Goal: Information Seeking & Learning: Learn about a topic

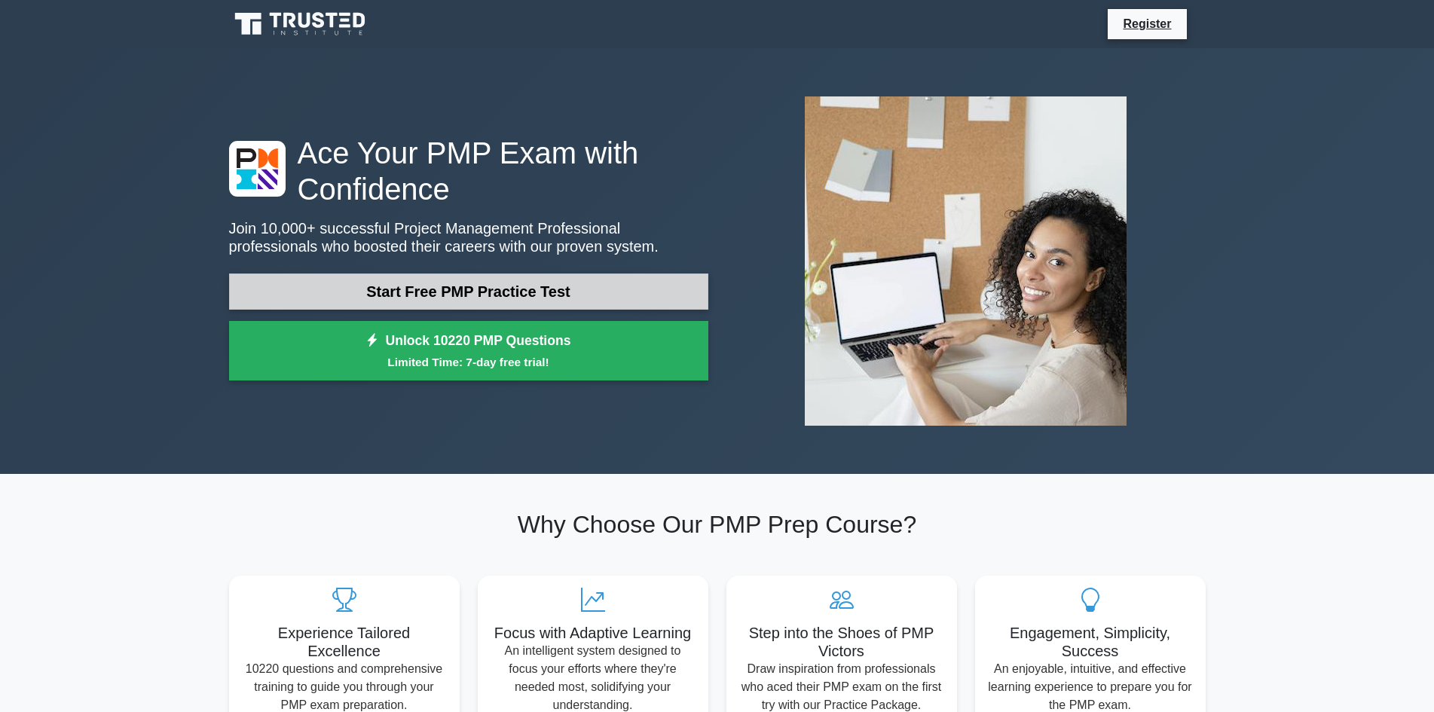
click at [427, 291] on link "Start Free PMP Practice Test" at bounding box center [468, 292] width 479 height 36
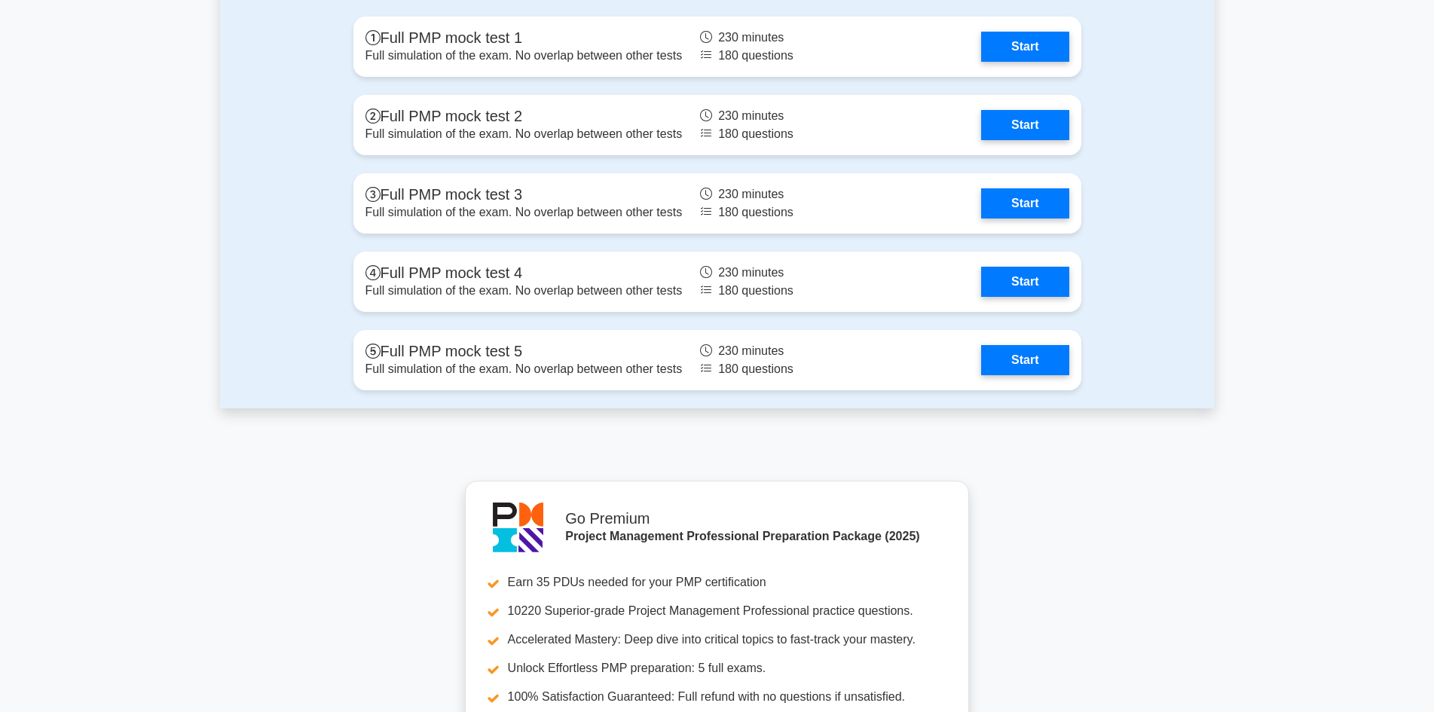
scroll to position [4371, 0]
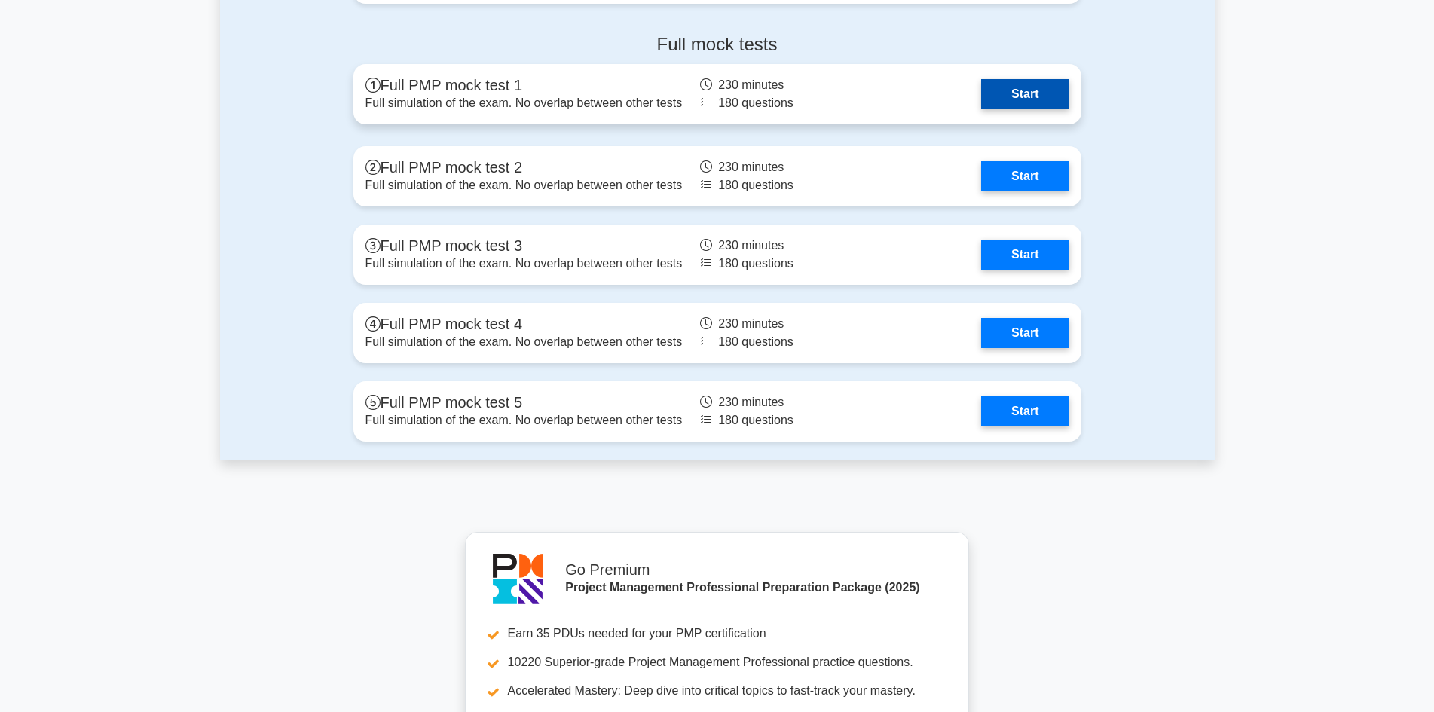
click at [1049, 90] on link "Start" at bounding box center [1024, 94] width 87 height 30
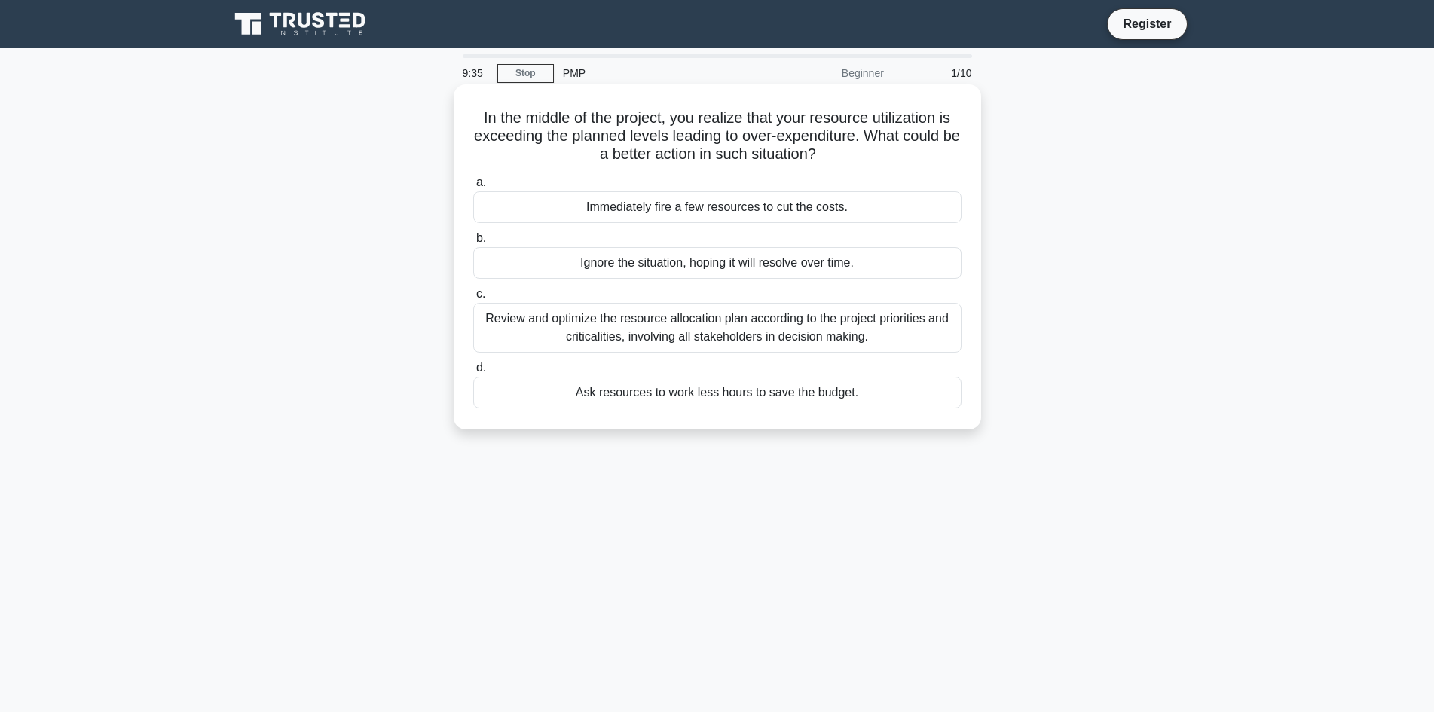
click at [832, 328] on div "Review and optimize the resource allocation plan according to the project prior…" at bounding box center [717, 328] width 488 height 50
click at [473, 299] on input "c. Review and optimize the resource allocation plan according to the project pr…" at bounding box center [473, 294] width 0 height 10
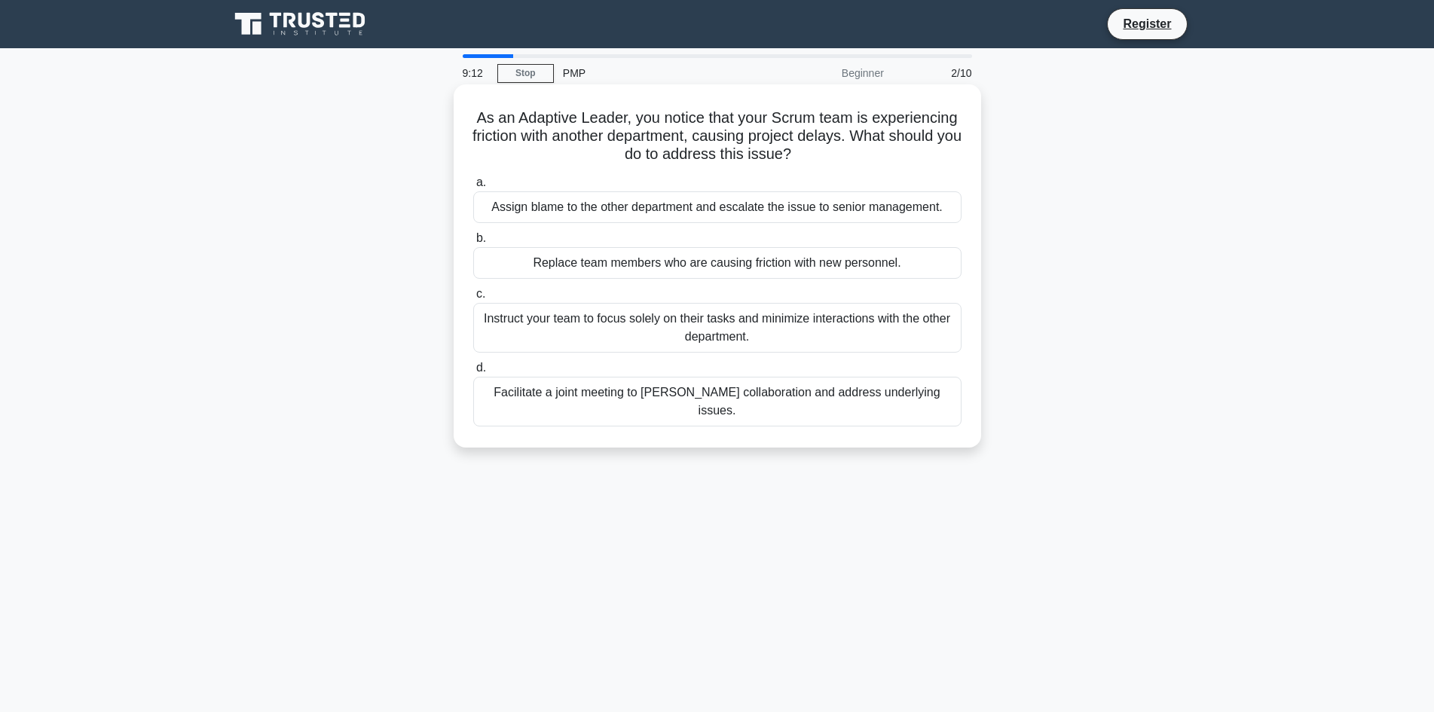
click at [855, 395] on div "Facilitate a joint meeting to [PERSON_NAME] collaboration and address underlyin…" at bounding box center [717, 402] width 488 height 50
click at [473, 373] on input "d. Facilitate a joint meeting to [PERSON_NAME] collaboration and address underl…" at bounding box center [473, 368] width 0 height 10
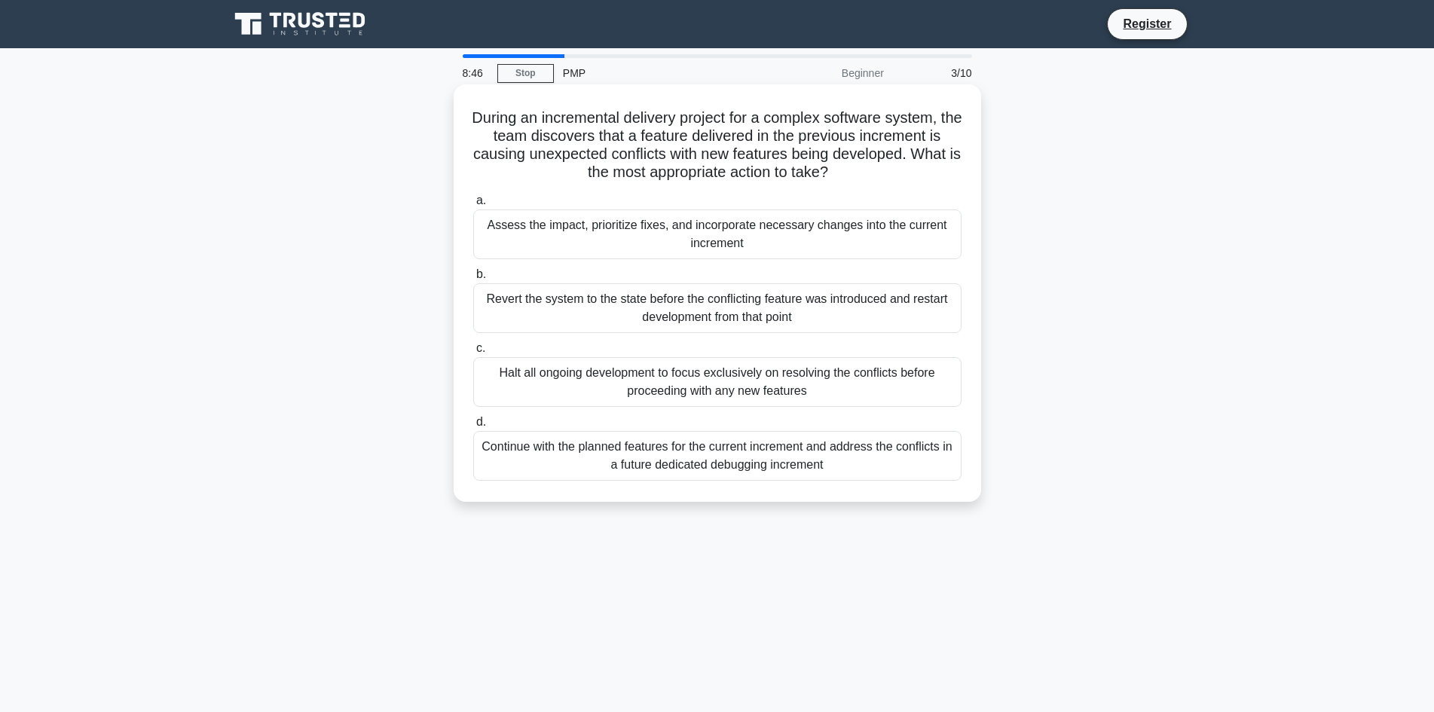
click at [864, 233] on div "Assess the impact, prioritize fixes, and incorporate necessary changes into the…" at bounding box center [717, 235] width 488 height 50
click at [473, 206] on input "a. Assess the impact, prioritize fixes, and incorporate necessary changes into …" at bounding box center [473, 201] width 0 height 10
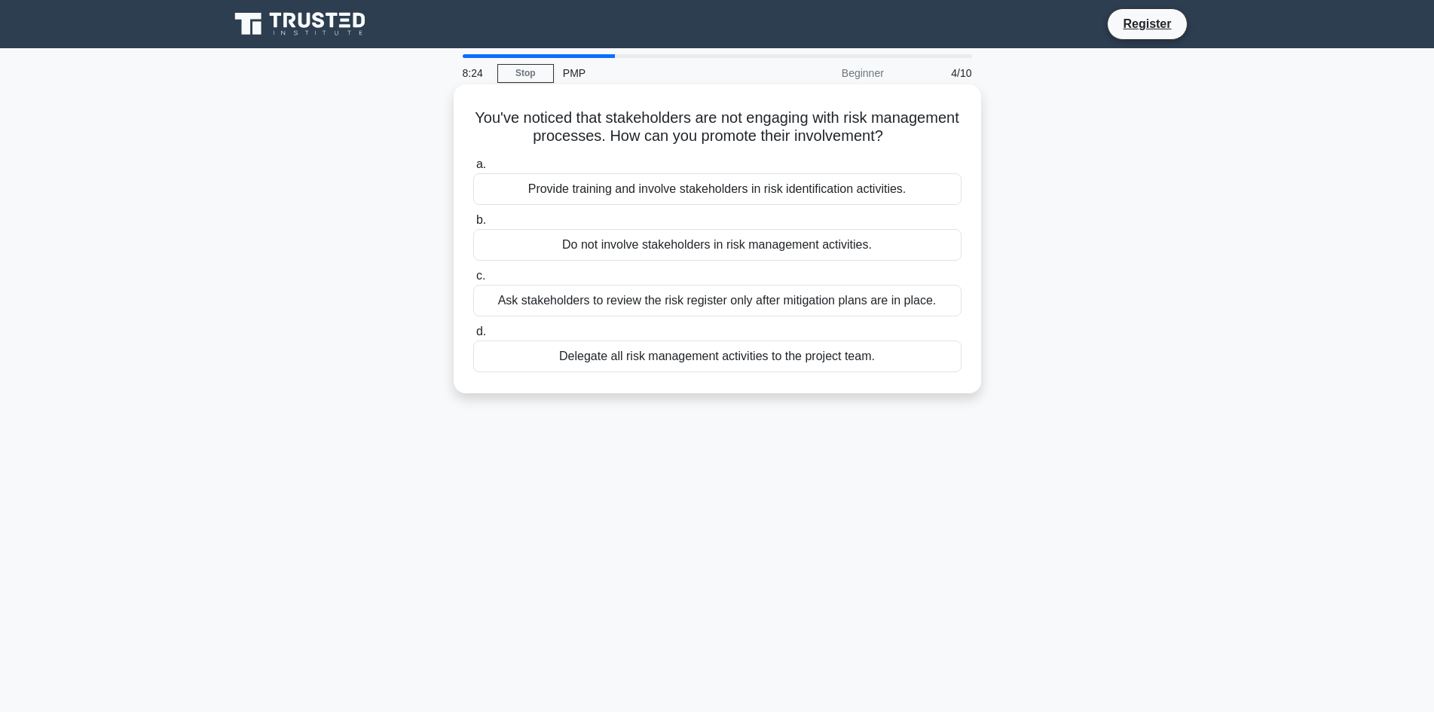
click at [877, 303] on div "Ask stakeholders to review the risk register only after mitigation plans are in…" at bounding box center [717, 301] width 488 height 32
click at [473, 281] on input "c. Ask stakeholders to review the risk register only after mitigation plans are…" at bounding box center [473, 276] width 0 height 10
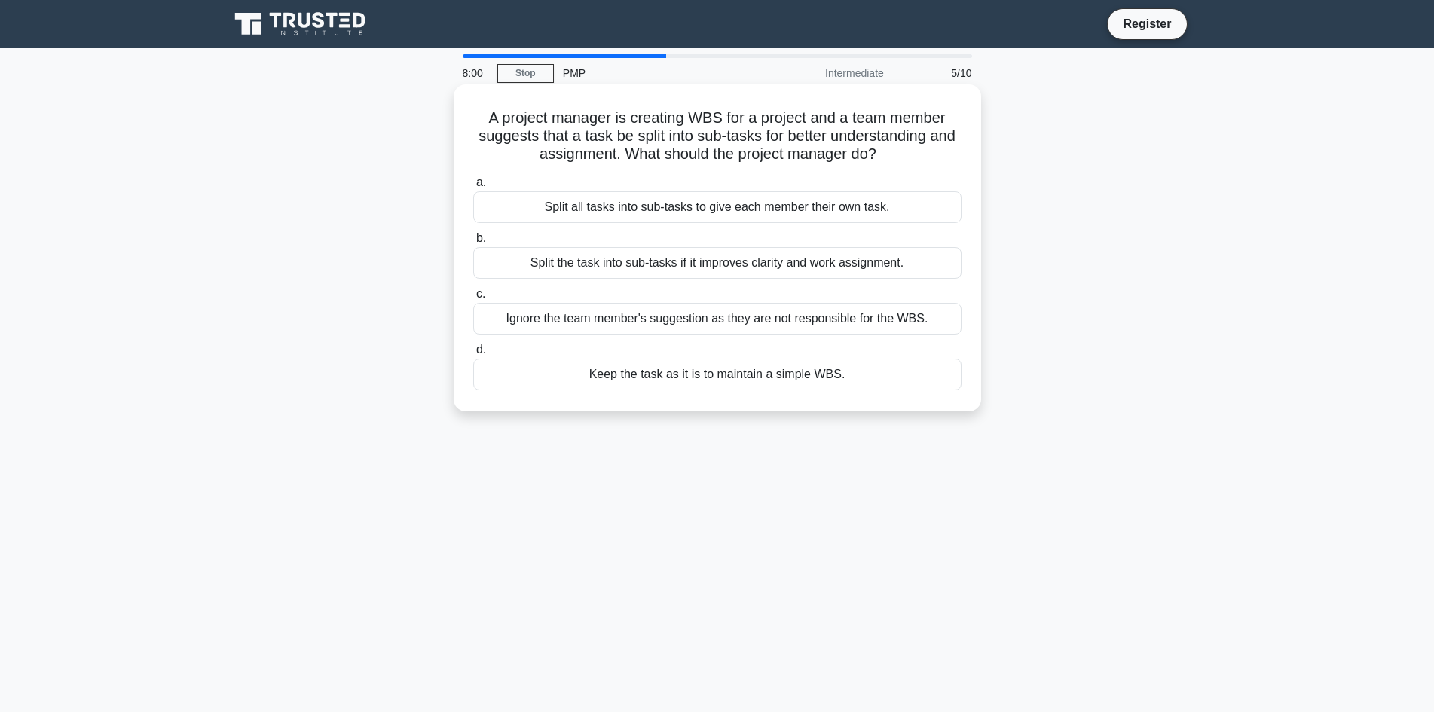
click at [878, 264] on div "Split the task into sub-tasks if it improves clarity and work assignment." at bounding box center [717, 263] width 488 height 32
click at [473, 243] on input "b. Split the task into sub-tasks if it improves clarity and work assignment." at bounding box center [473, 239] width 0 height 10
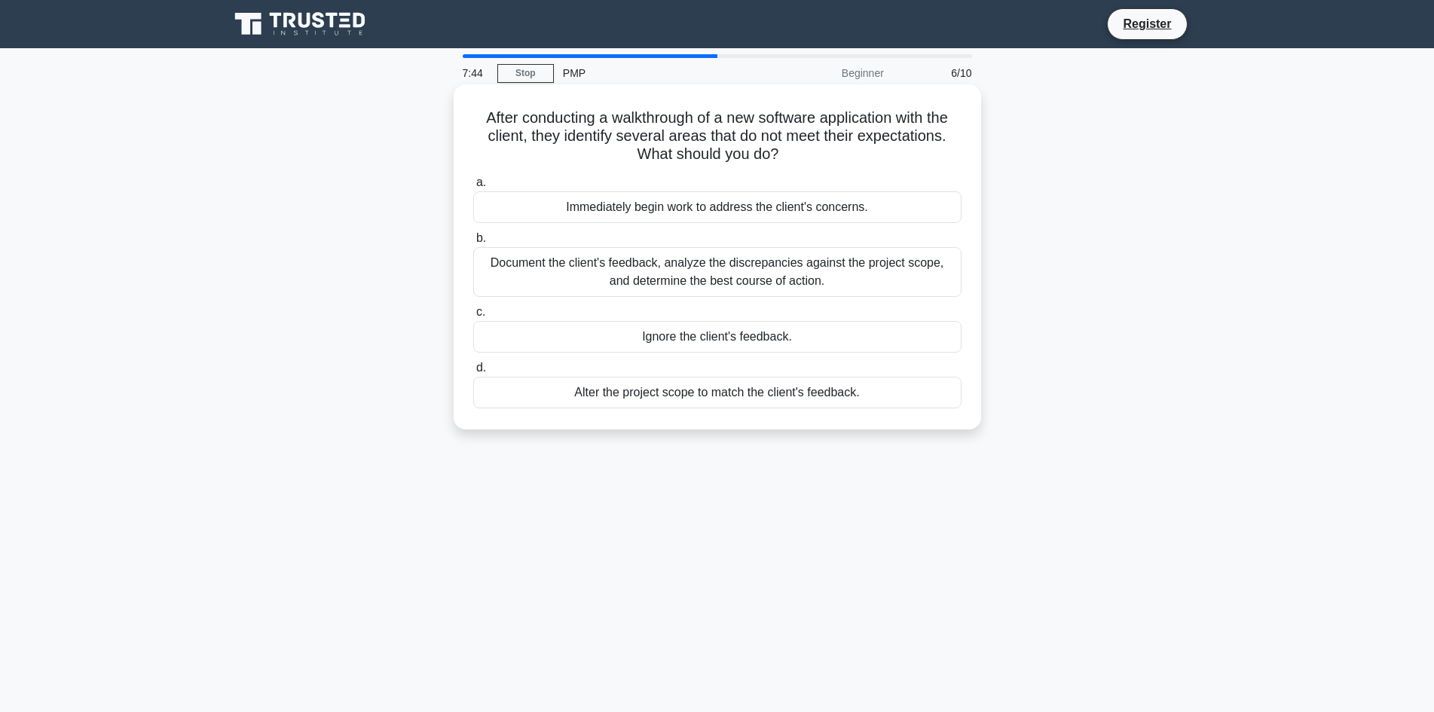
click at [840, 271] on div "Document the client's feedback, analyze the discrepancies against the project s…" at bounding box center [717, 272] width 488 height 50
click at [473, 243] on input "b. Document the client's feedback, analyze the discrepancies against the projec…" at bounding box center [473, 239] width 0 height 10
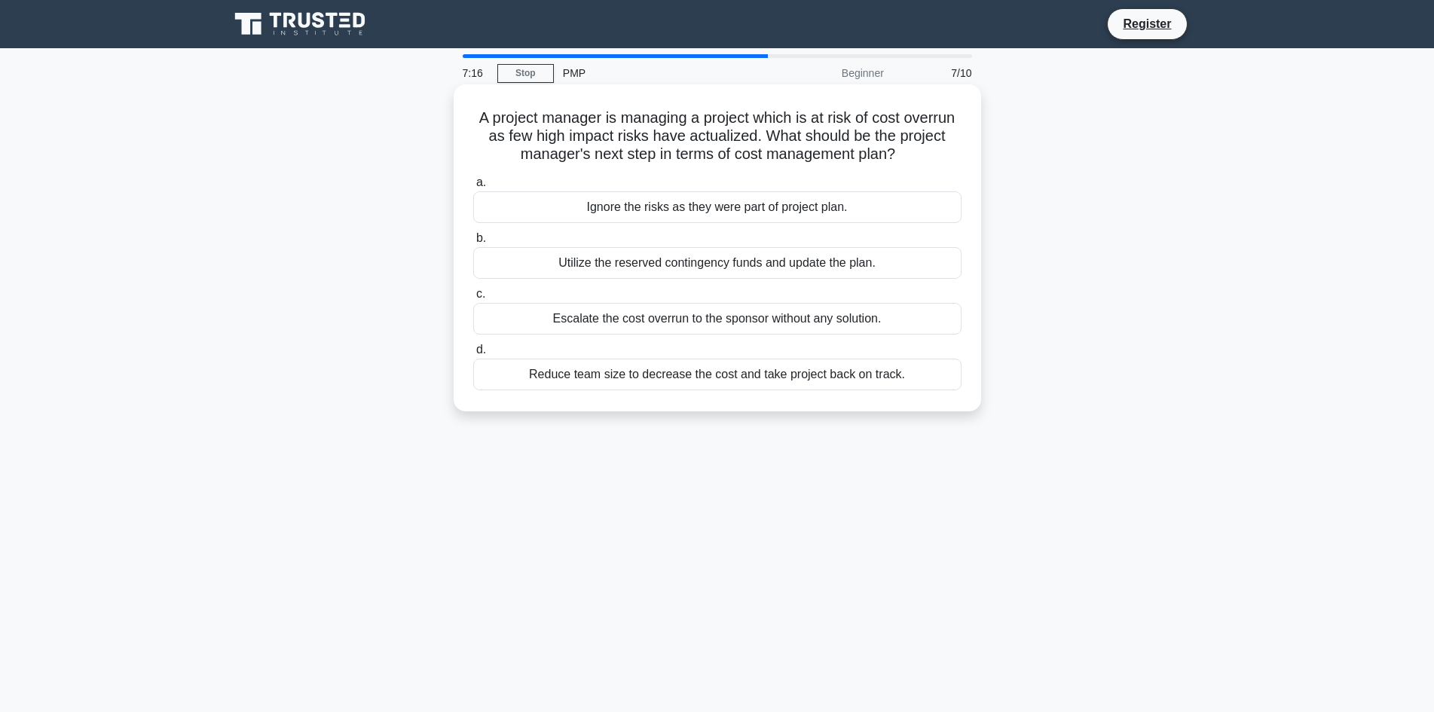
click at [865, 320] on div "Escalate the cost overrun to the sponsor without any solution." at bounding box center [717, 319] width 488 height 32
click at [473, 299] on input "c. Escalate the cost overrun to the sponsor without any solution." at bounding box center [473, 294] width 0 height 10
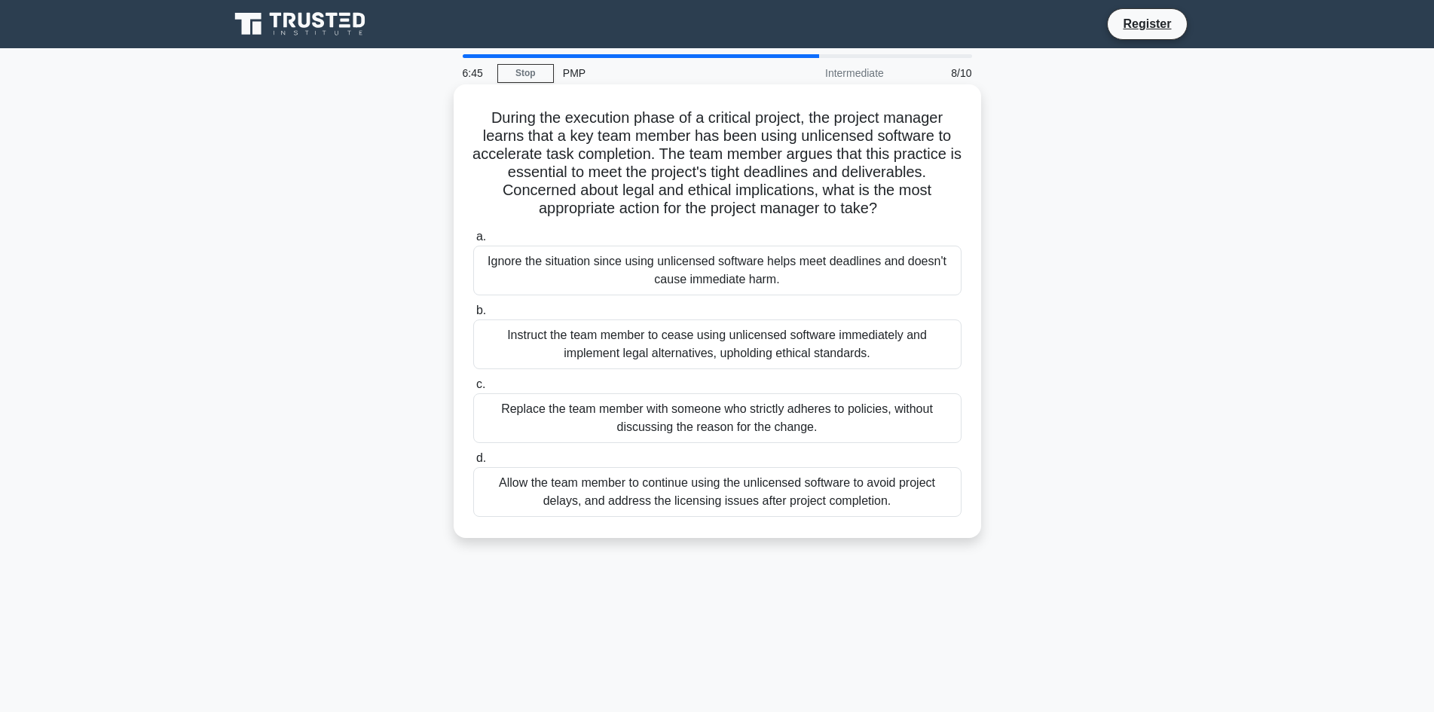
click at [877, 345] on div "Instruct the team member to cease using unlicensed software immediately and imp…" at bounding box center [717, 345] width 488 height 50
click at [473, 316] on input "b. Instruct the team member to cease using unlicensed software immediately and …" at bounding box center [473, 311] width 0 height 10
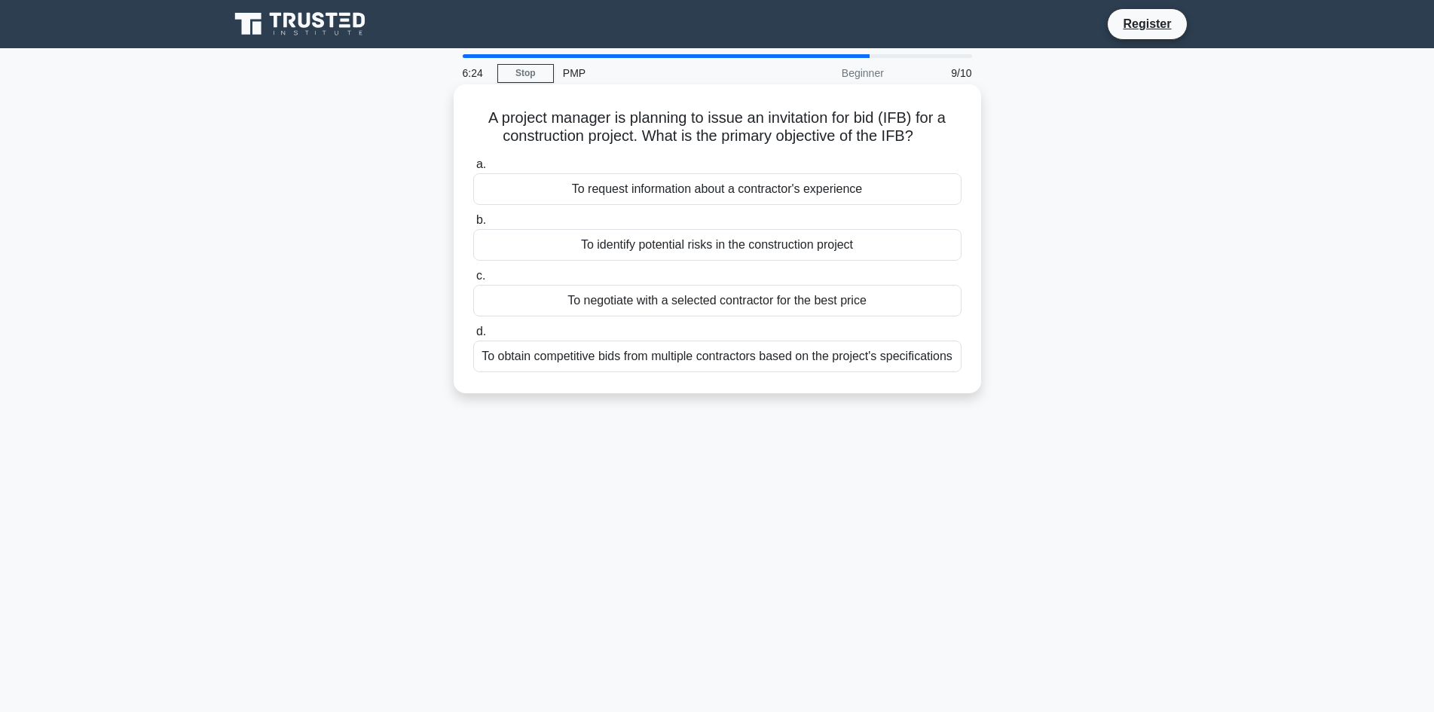
click at [844, 372] on div "To obtain competitive bids from multiple contractors based on the project's spe…" at bounding box center [717, 357] width 488 height 32
click at [473, 337] on input "d. To obtain competitive bids from multiple contractors based on the project's …" at bounding box center [473, 332] width 0 height 10
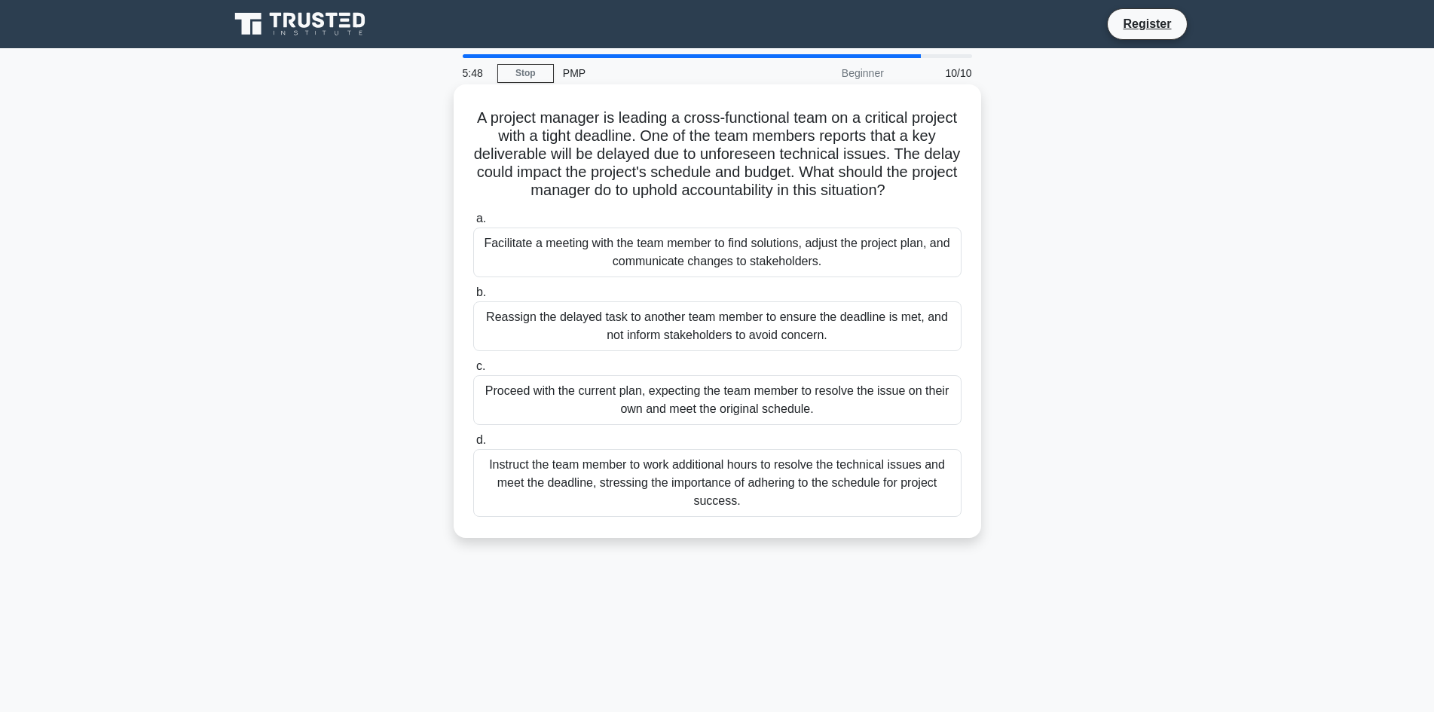
click at [752, 259] on div "Facilitate a meeting with the team member to find solutions, adjust the project…" at bounding box center [717, 253] width 488 height 50
click at [473, 224] on input "a. Facilitate a meeting with the team member to find solutions, adjust the proj…" at bounding box center [473, 219] width 0 height 10
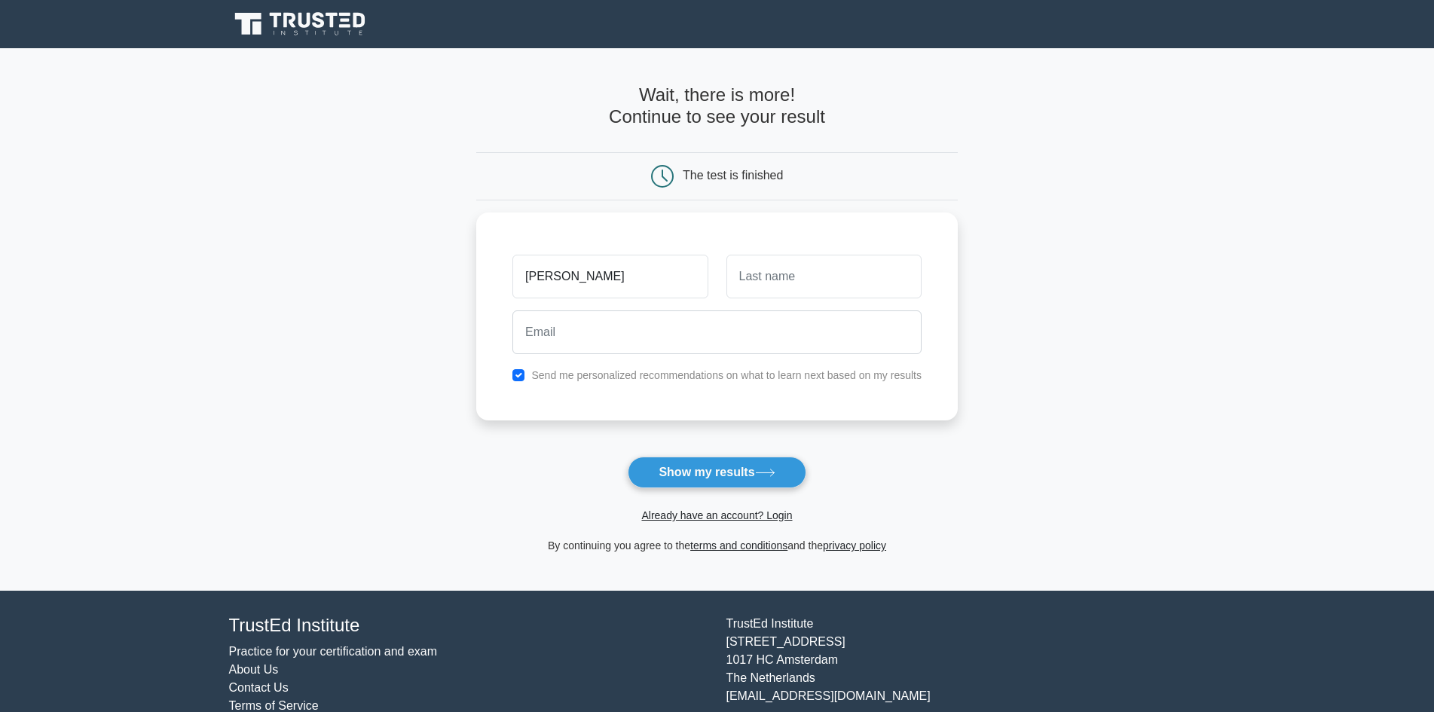
type input "[PERSON_NAME]"
type input "Pin"
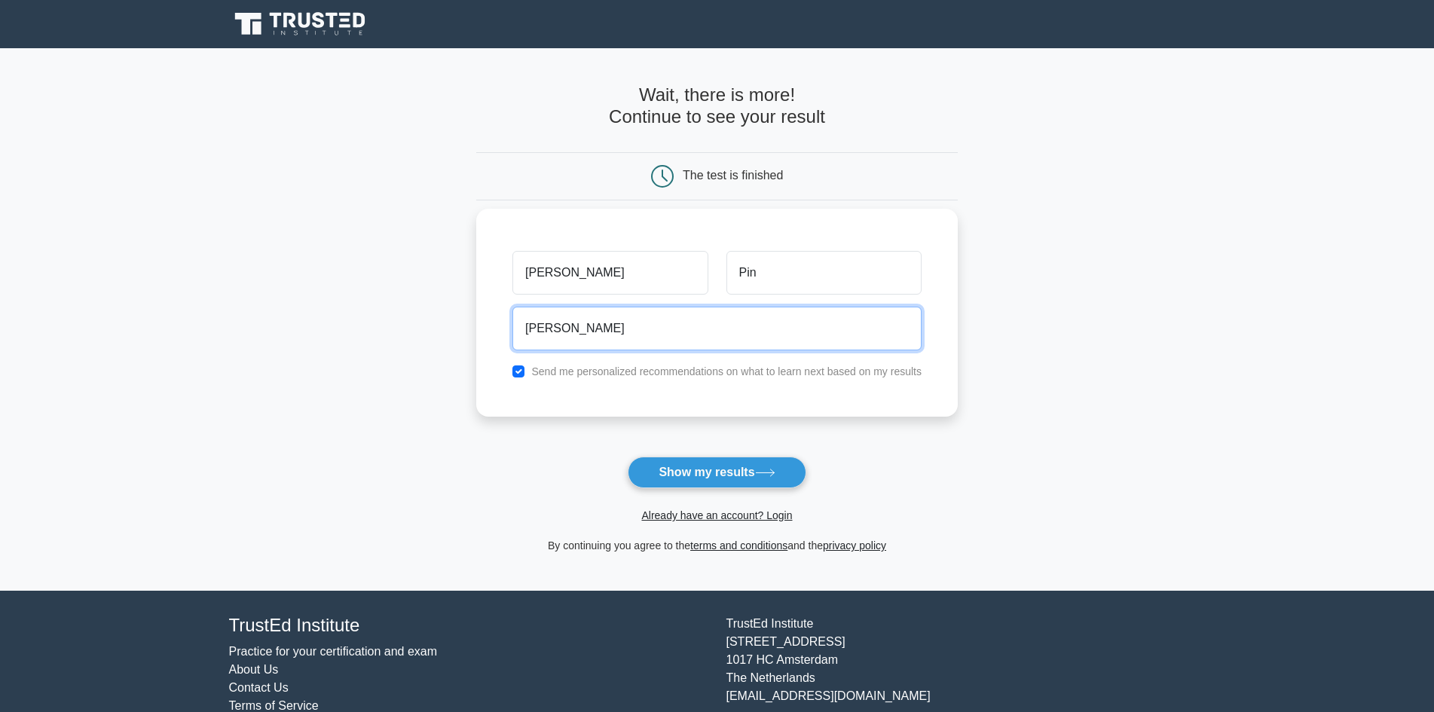
type input "[EMAIL_ADDRESS][DOMAIN_NAME]"
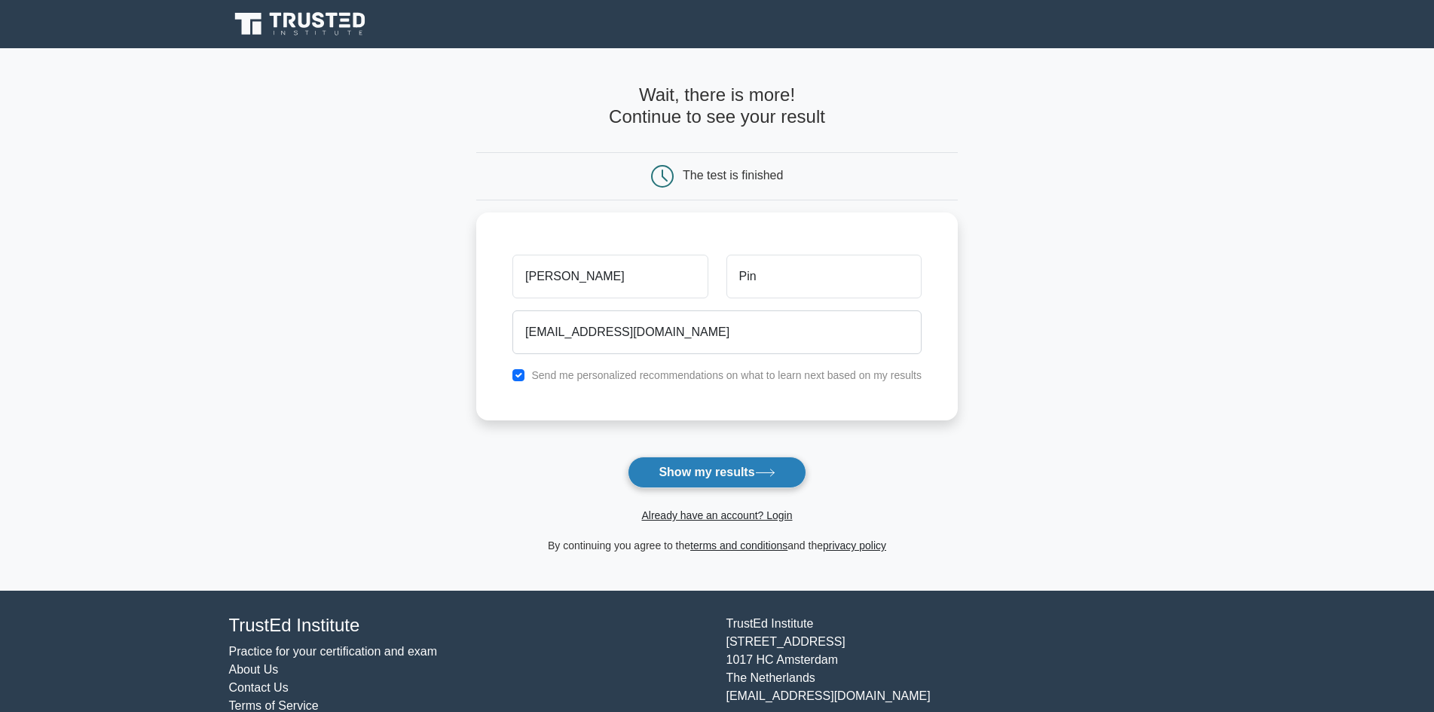
click at [728, 470] on button "Show my results" at bounding box center [717, 473] width 178 height 32
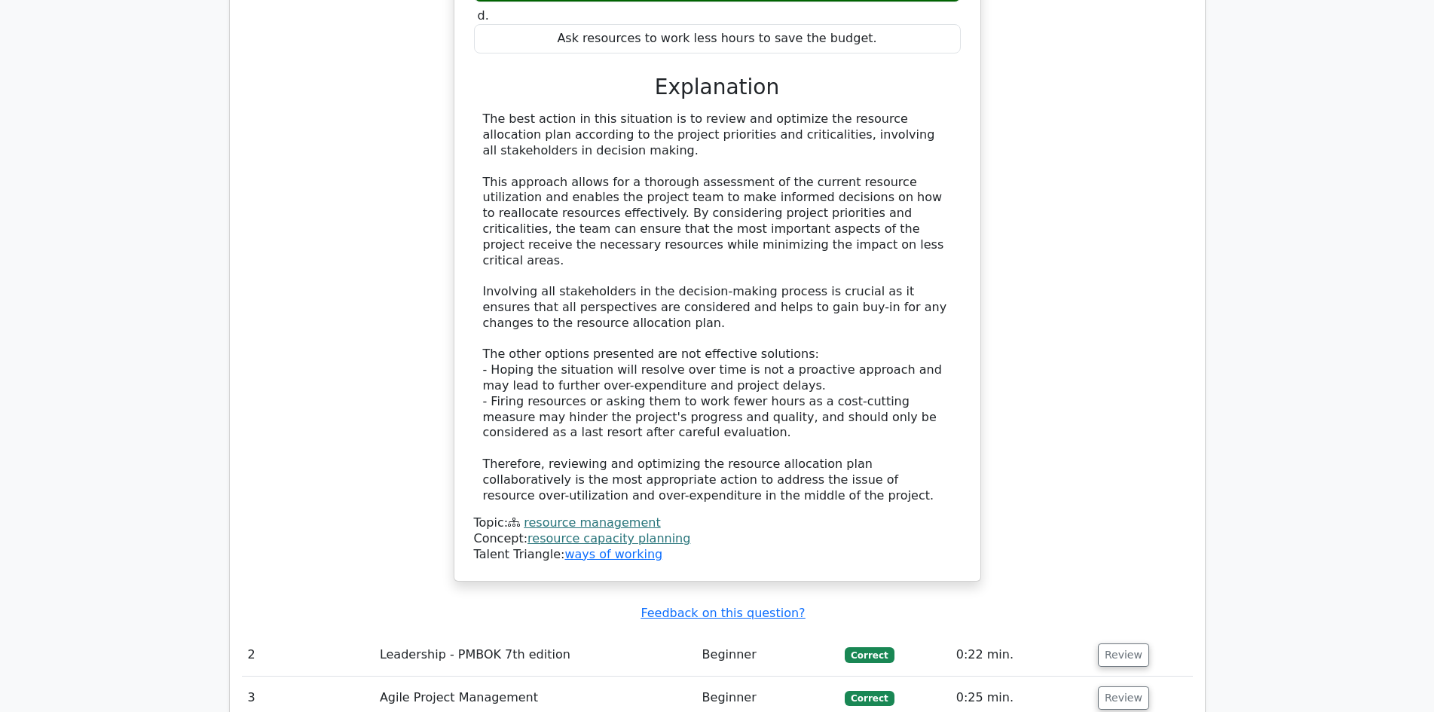
scroll to position [2035, 0]
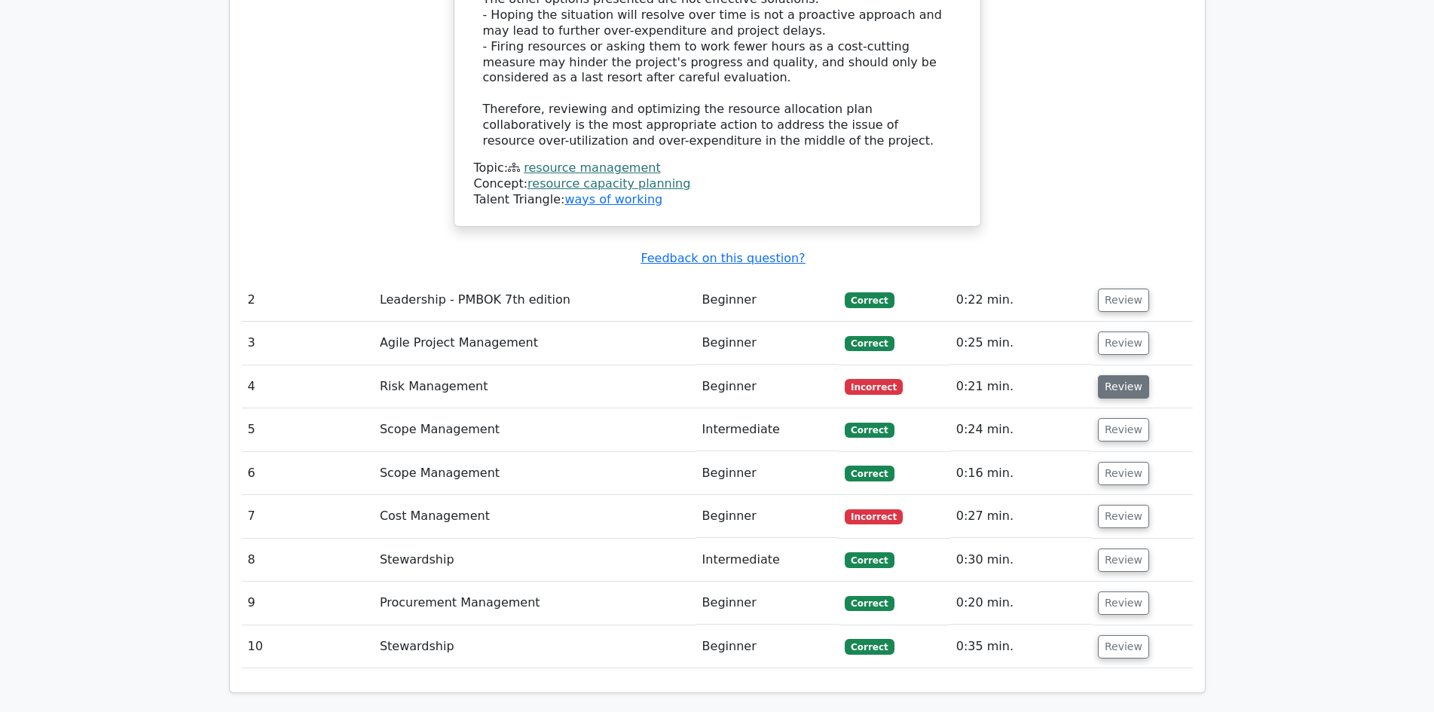
click at [1129, 375] on button "Review" at bounding box center [1123, 386] width 51 height 23
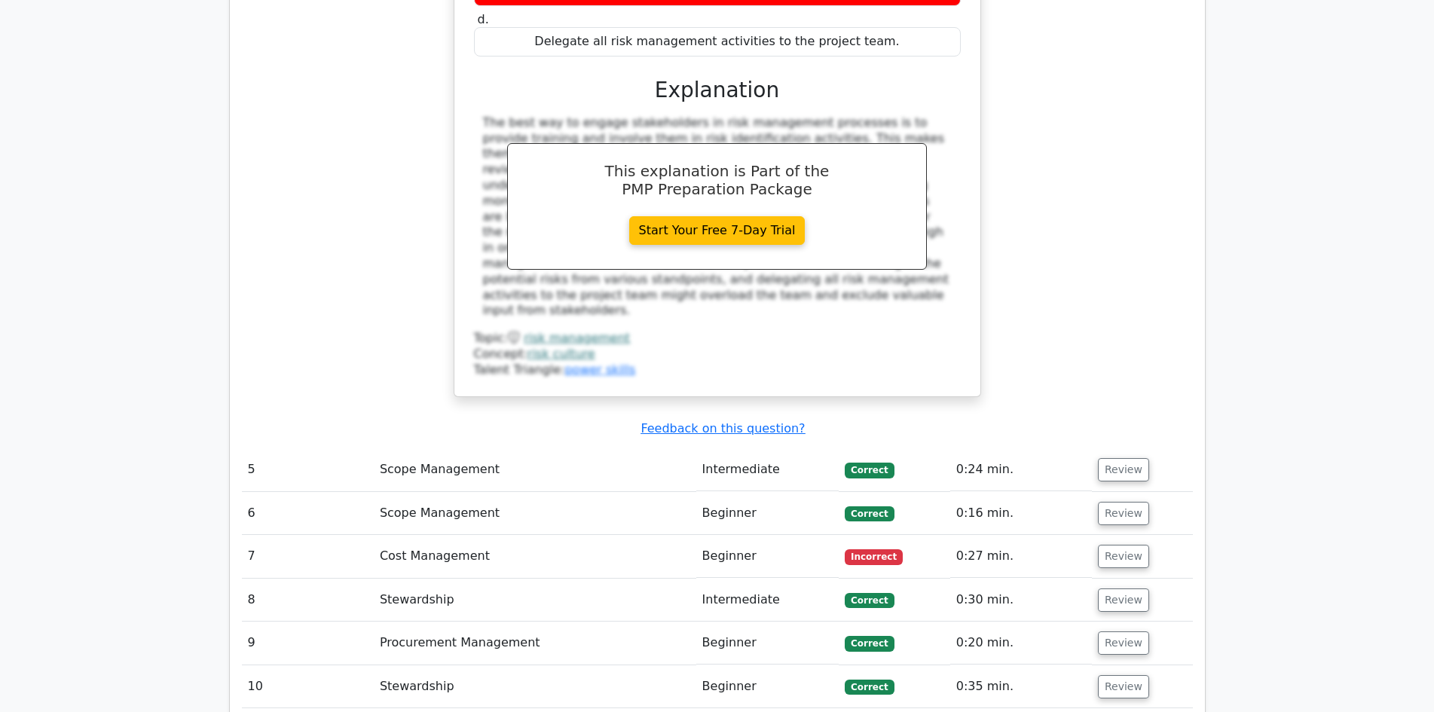
scroll to position [2713, 0]
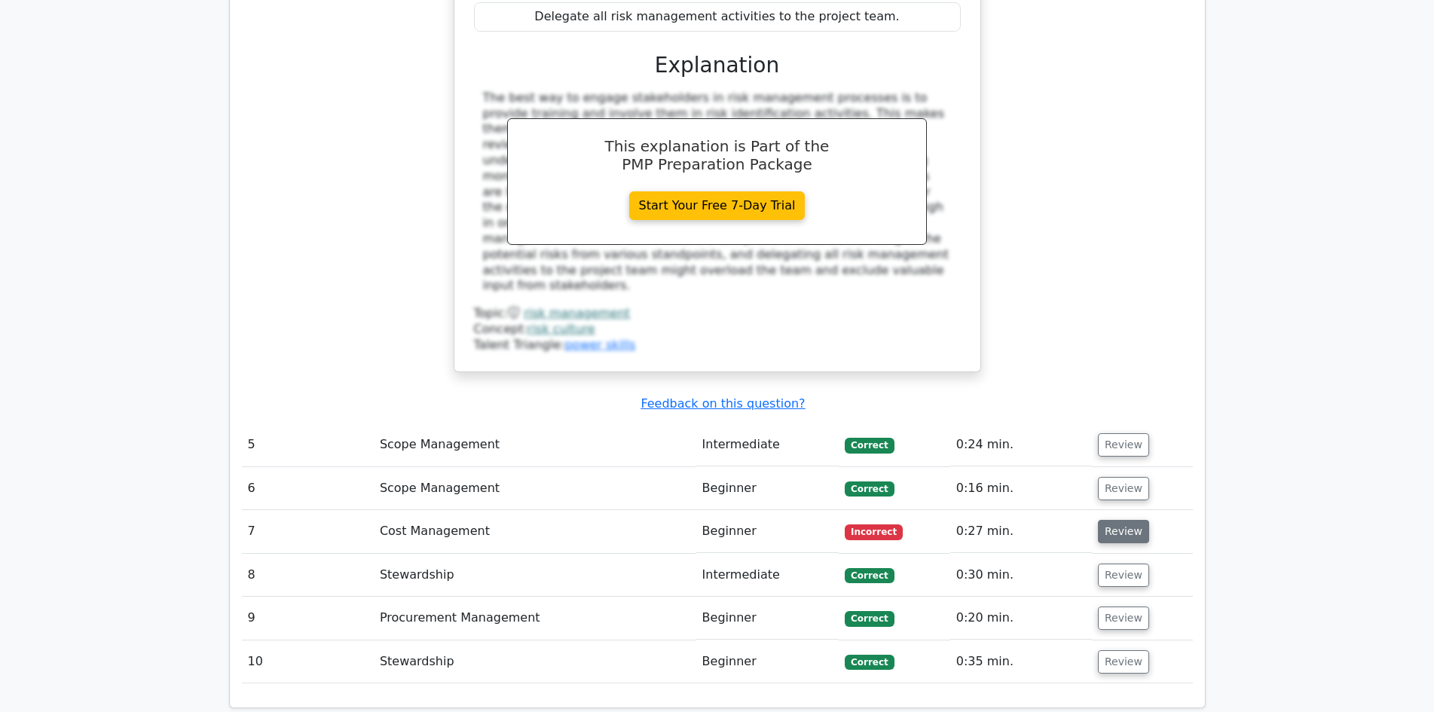
click at [1119, 520] on button "Review" at bounding box center [1123, 531] width 51 height 23
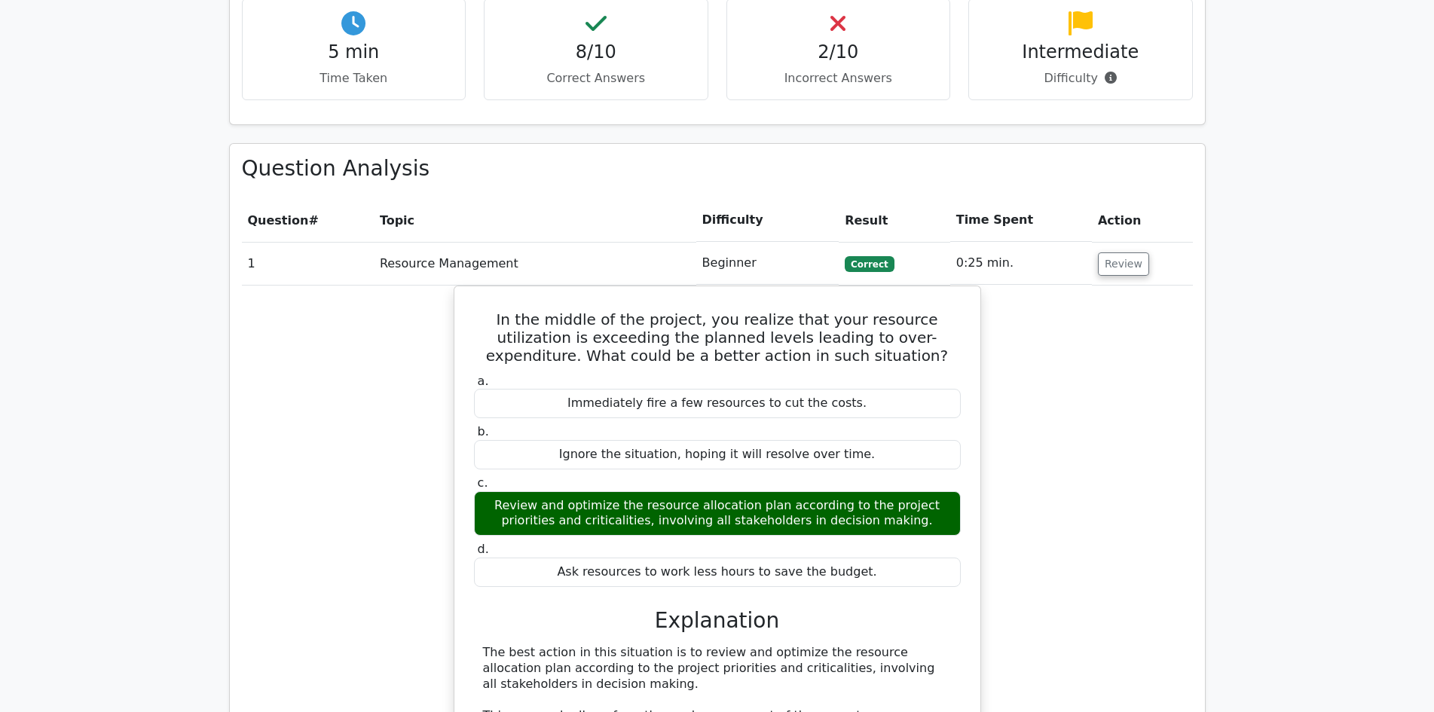
scroll to position [0, 0]
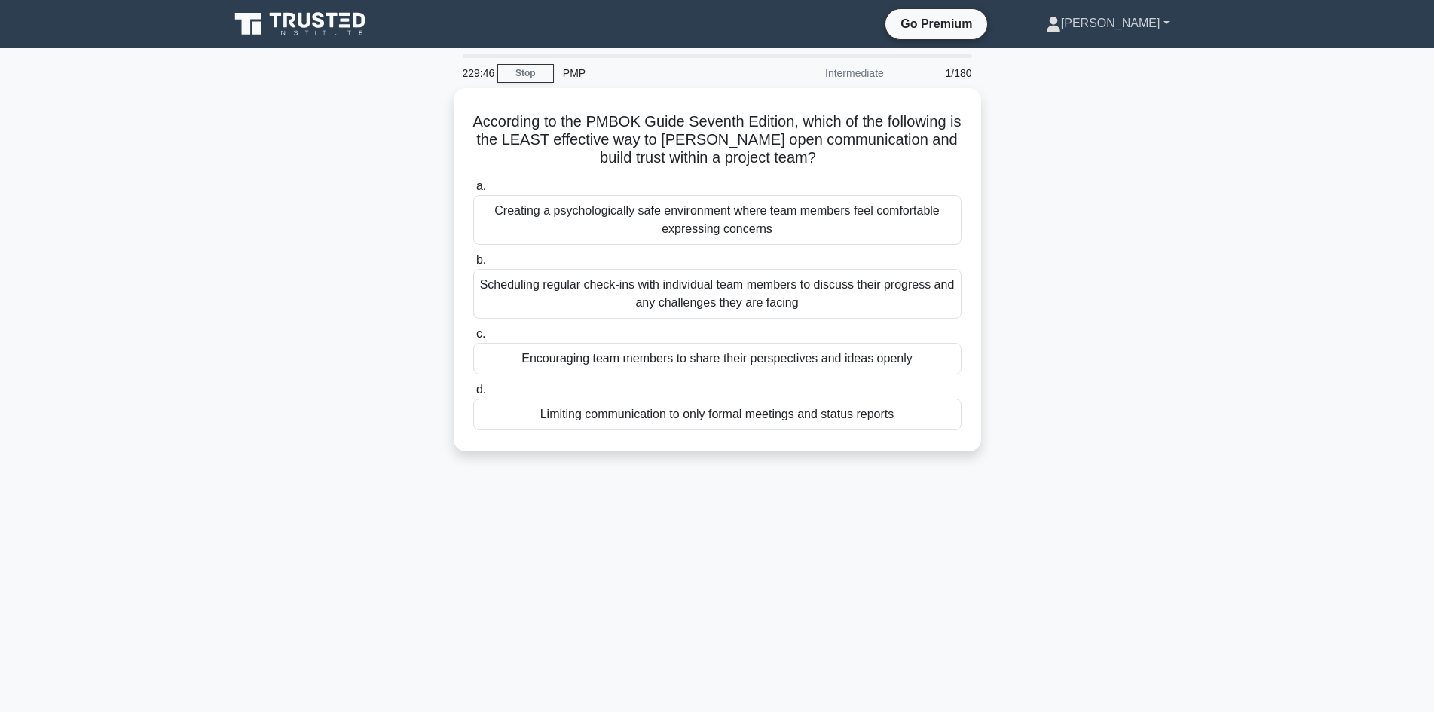
click at [1168, 23] on link "[PERSON_NAME]" at bounding box center [1108, 23] width 196 height 30
click at [1112, 84] on link "Settings" at bounding box center [1070, 83] width 119 height 24
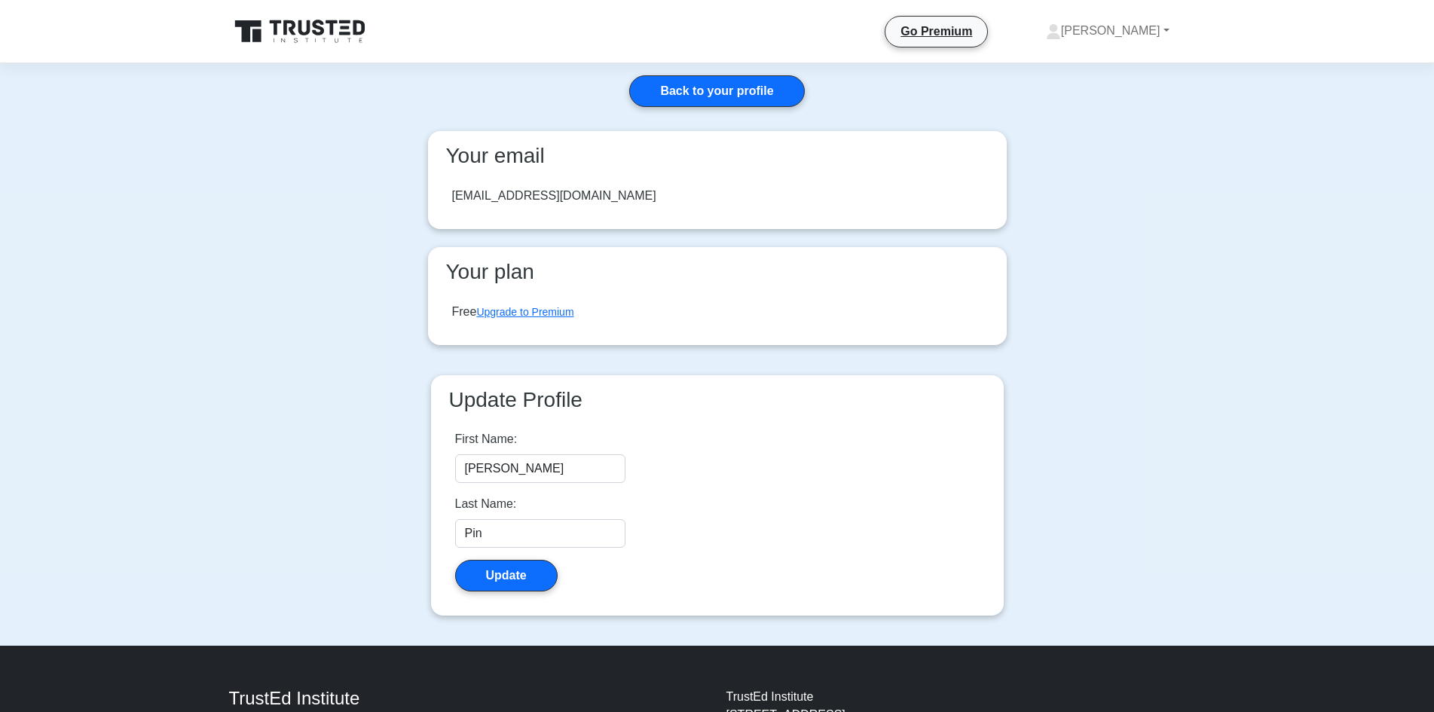
click at [344, 34] on icon at bounding box center [345, 33] width 11 height 3
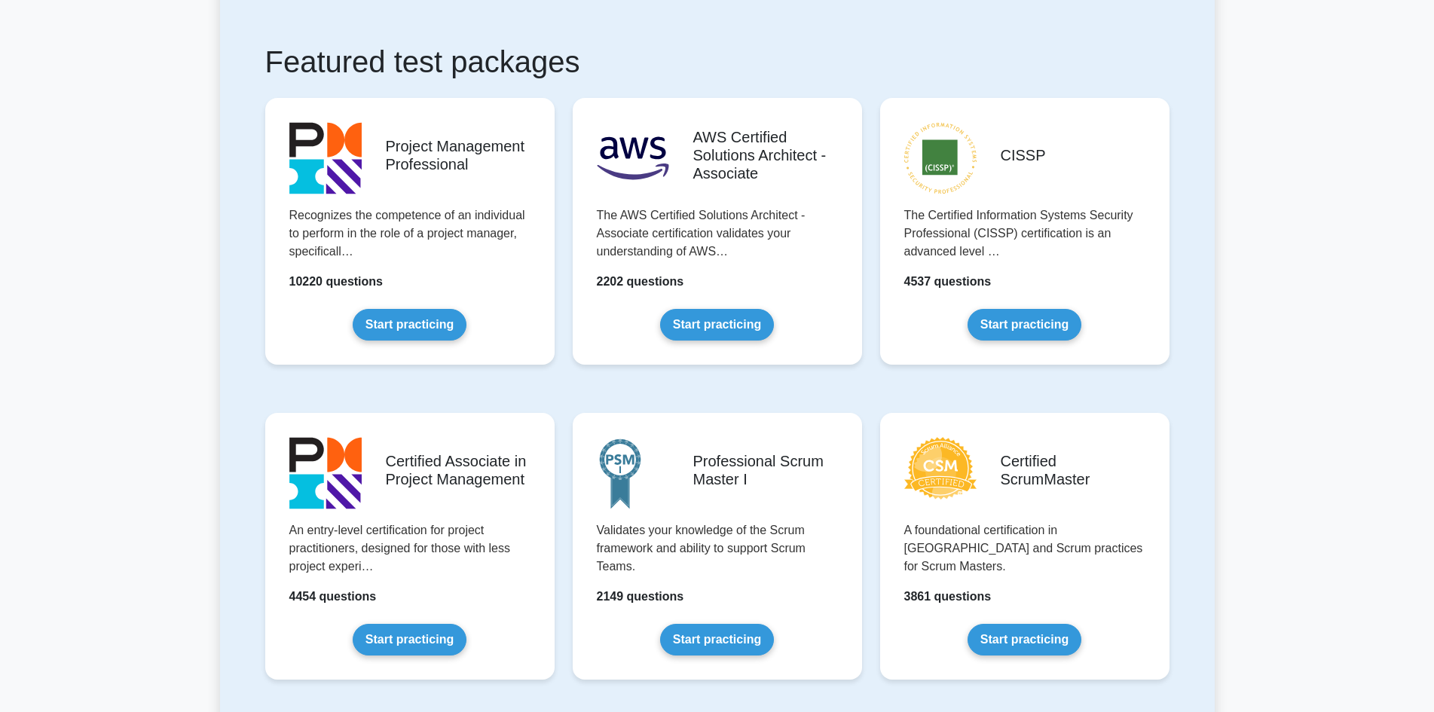
scroll to position [226, 0]
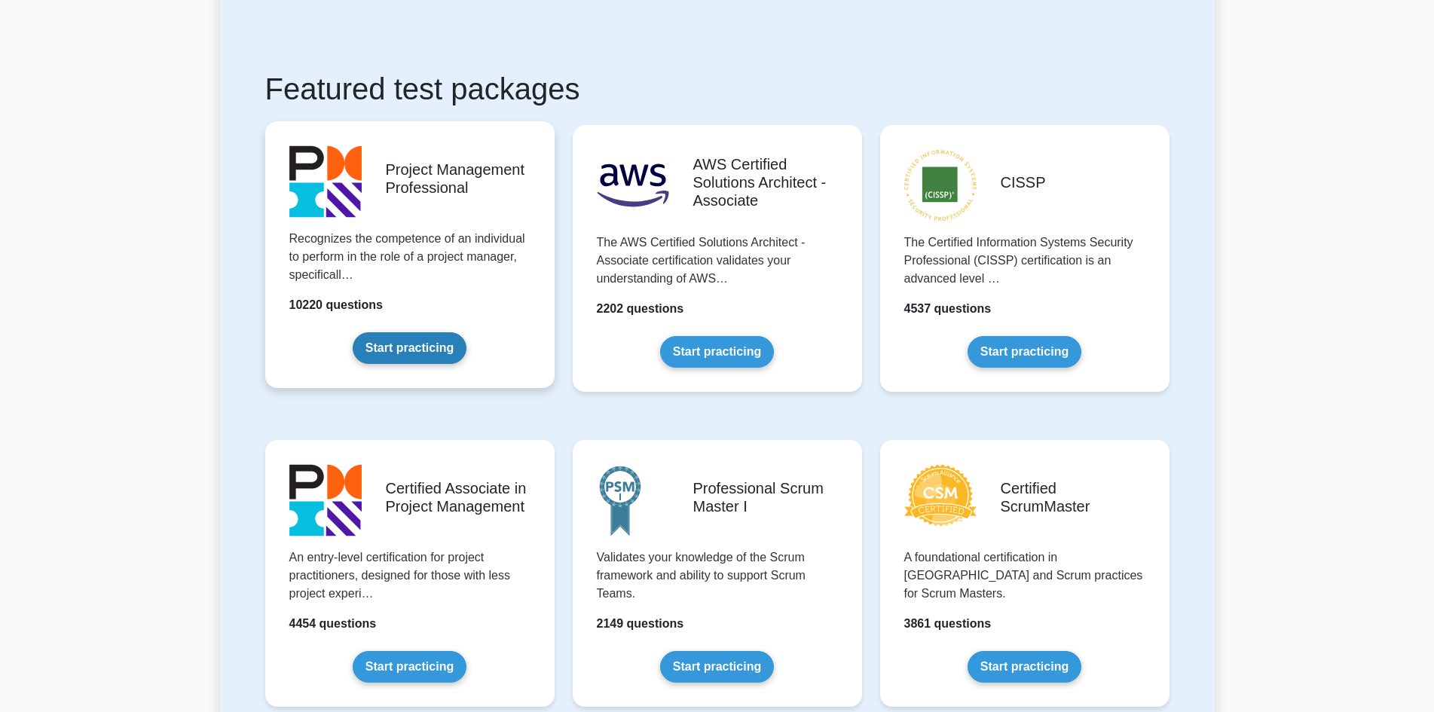
click at [439, 352] on link "Start practicing" at bounding box center [410, 348] width 114 height 32
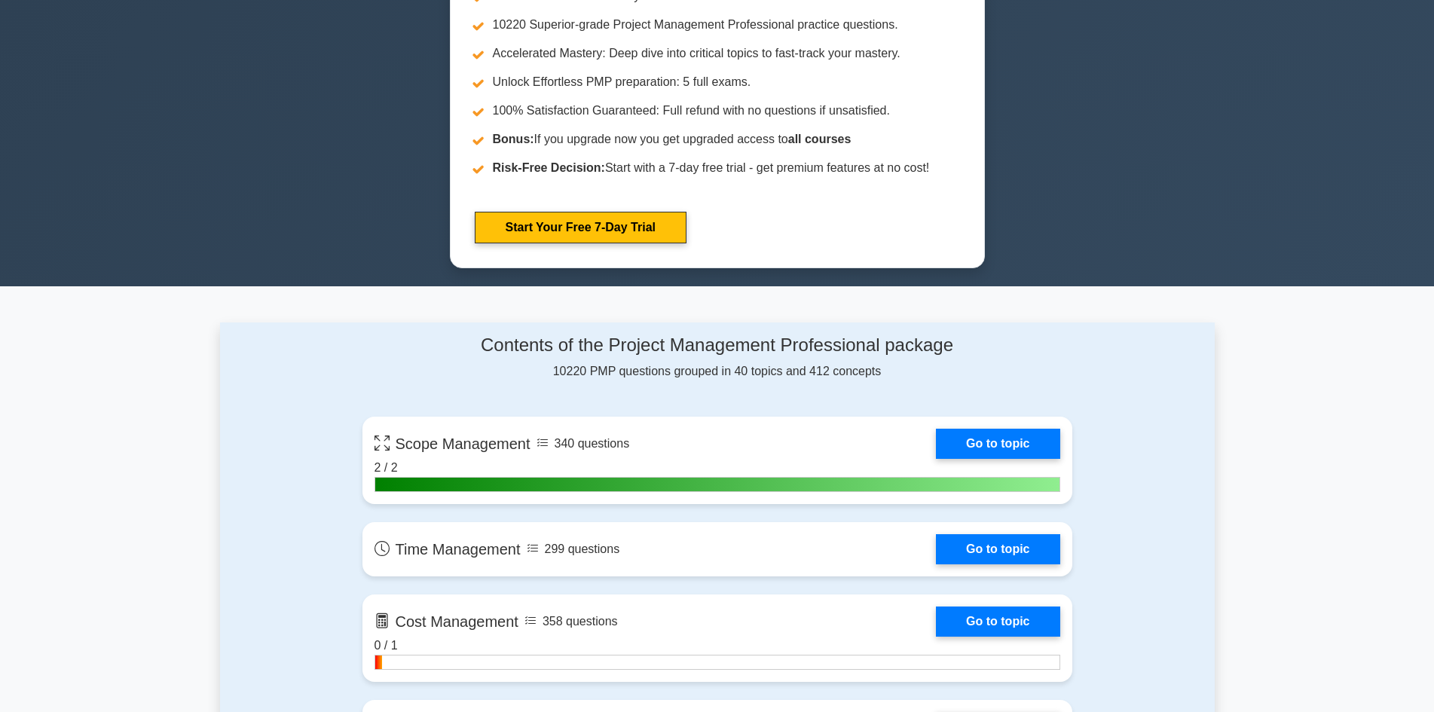
scroll to position [829, 0]
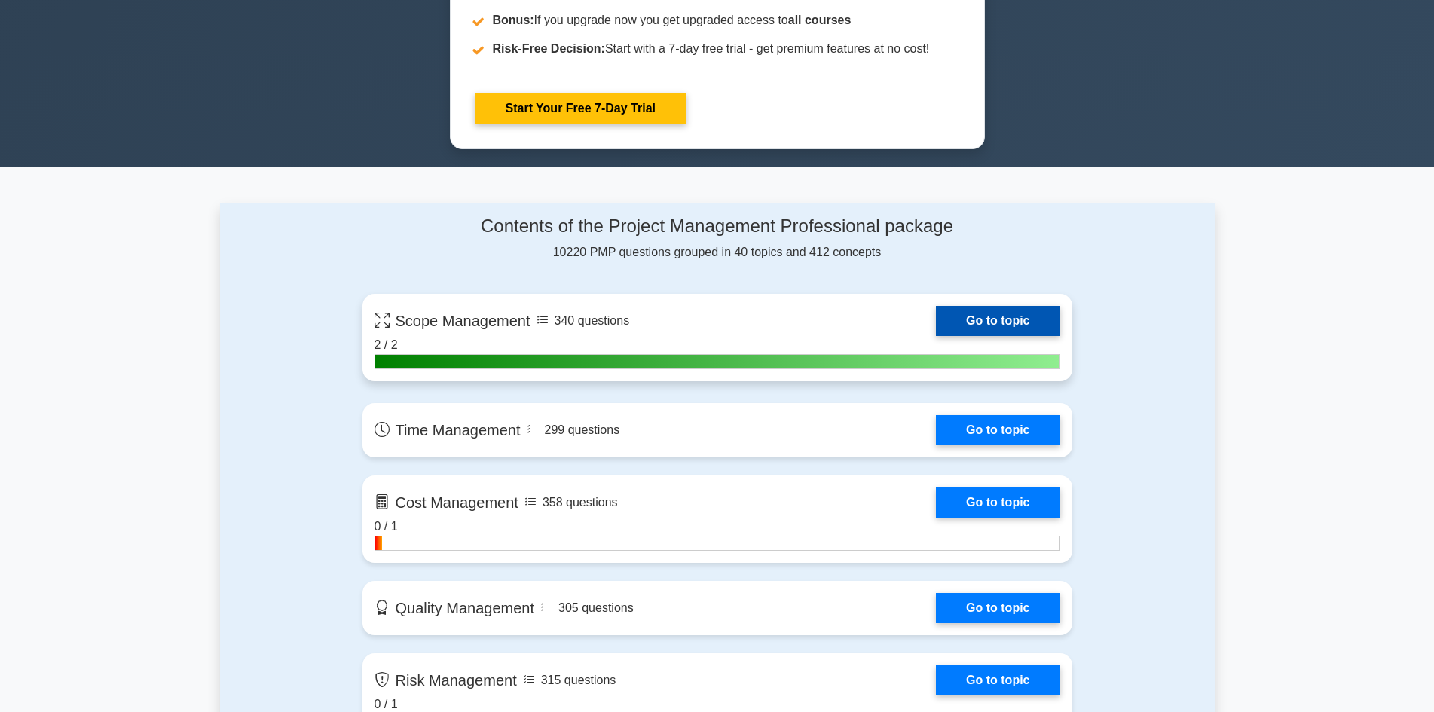
click at [1023, 312] on link "Go to topic" at bounding box center [998, 321] width 124 height 30
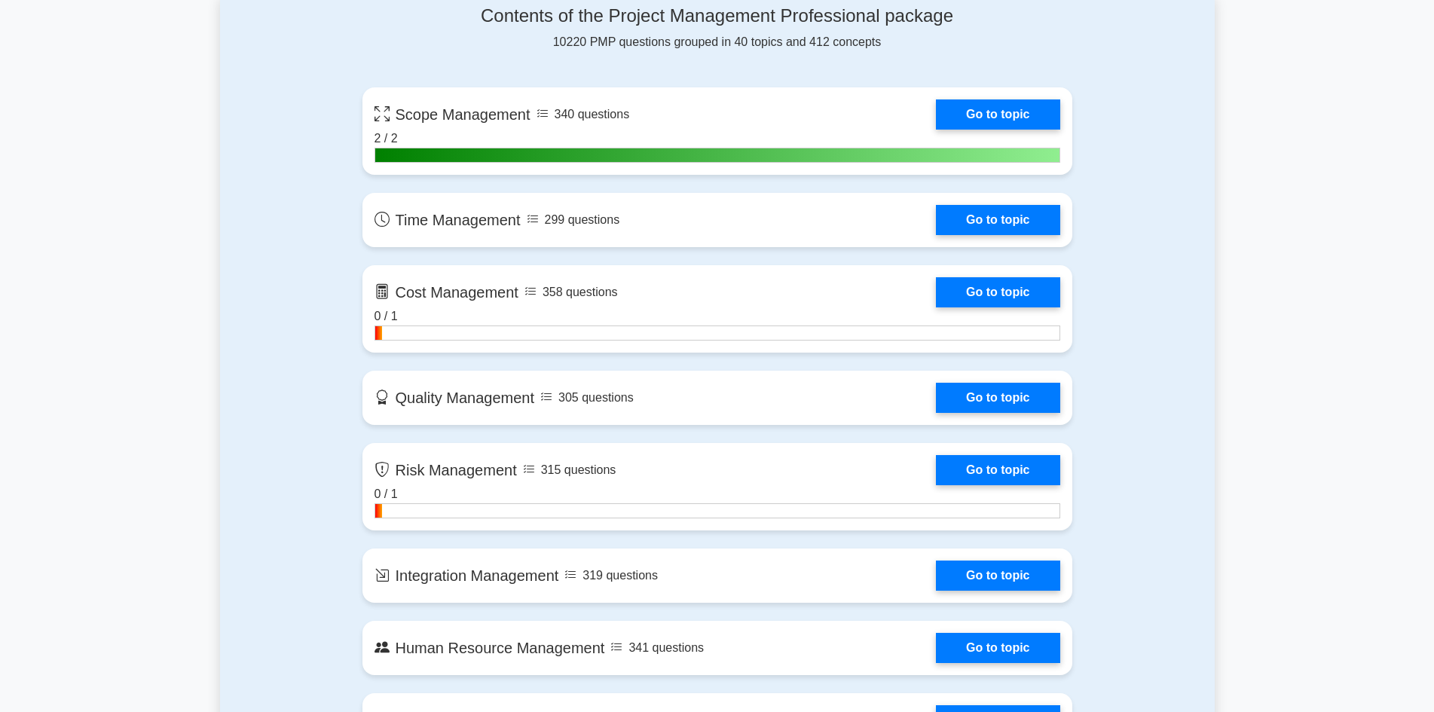
scroll to position [0, 0]
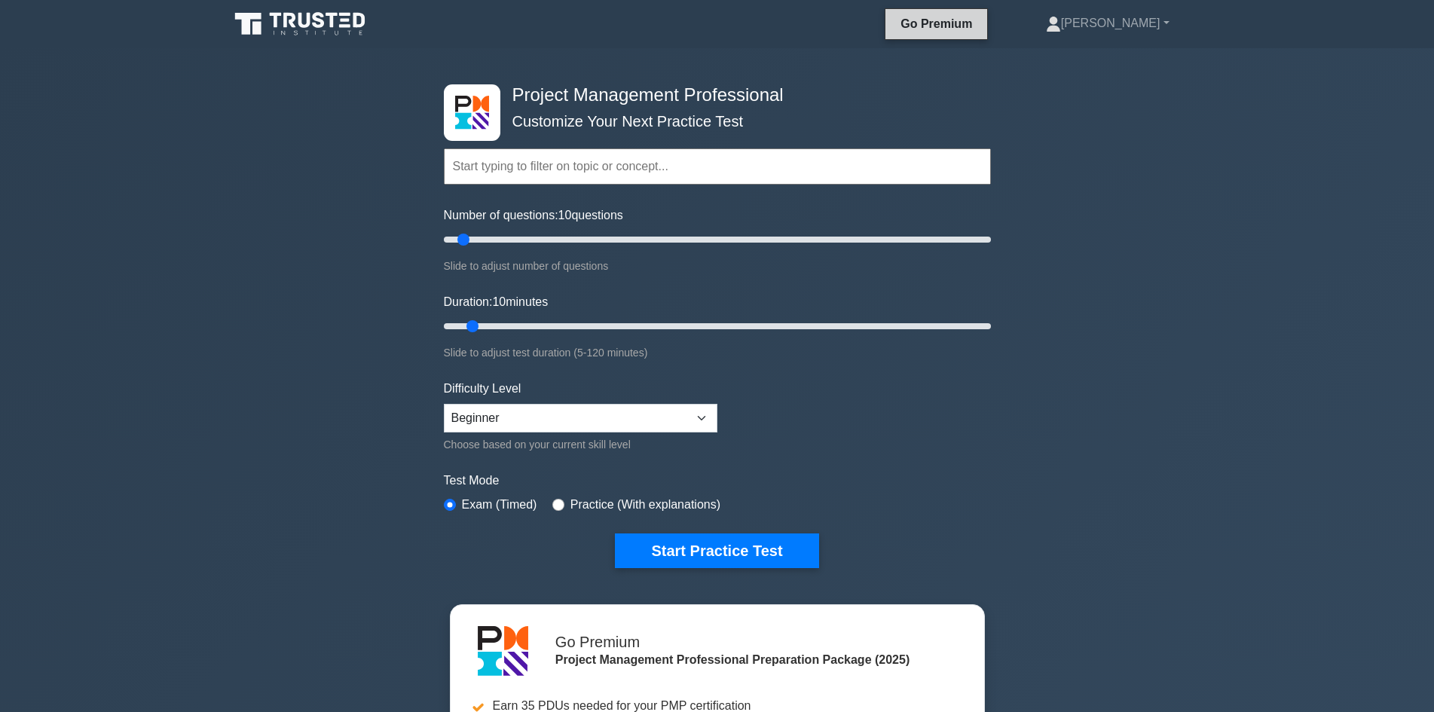
click at [981, 20] on link "Go Premium" at bounding box center [937, 23] width 90 height 19
click at [355, 35] on icon at bounding box center [301, 24] width 145 height 29
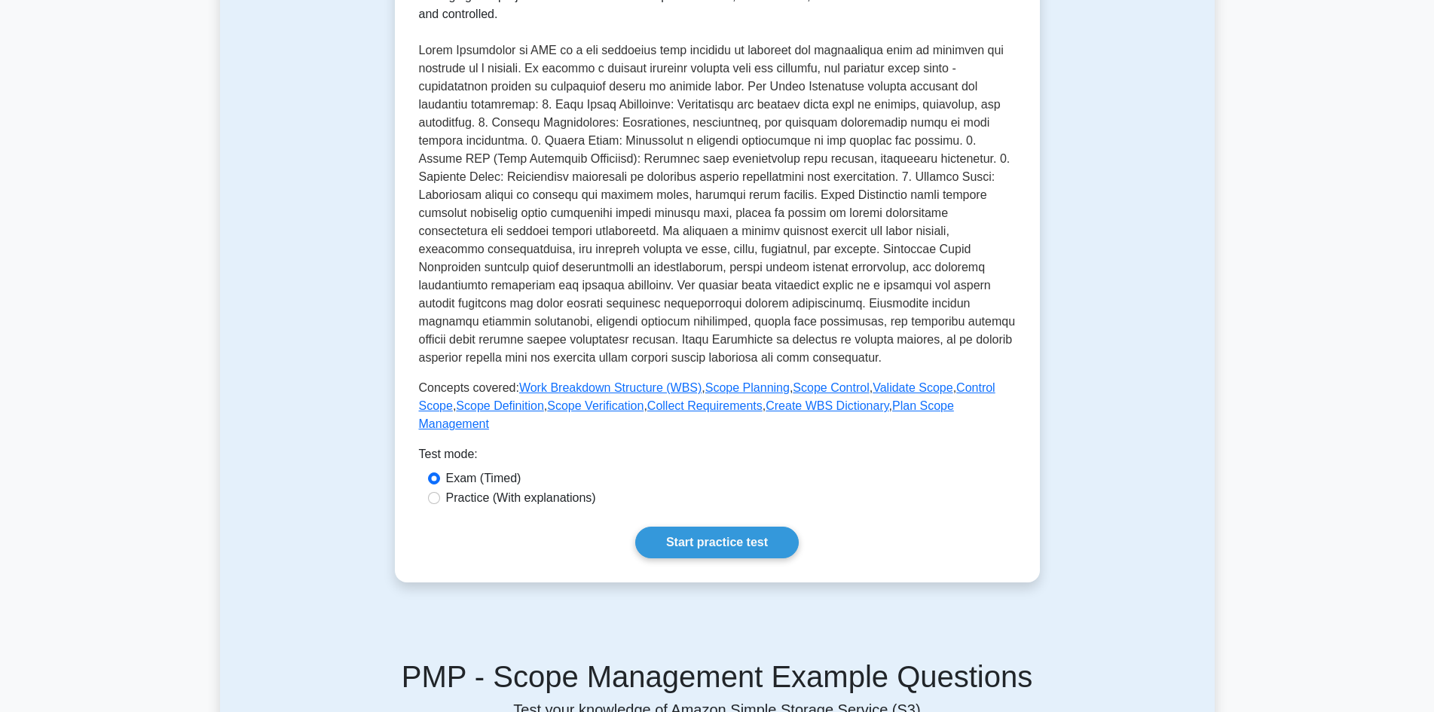
scroll to position [377, 0]
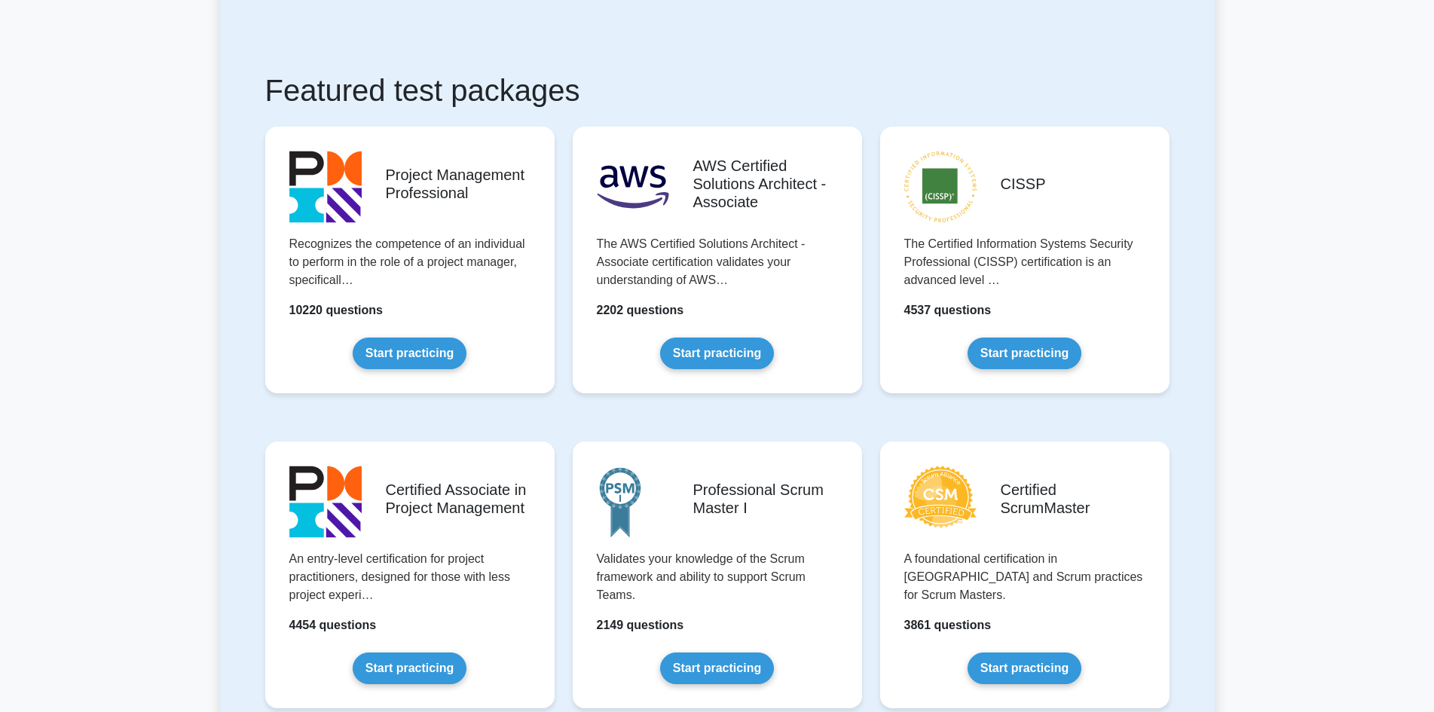
scroll to position [226, 0]
